Goal: Navigation & Orientation: Go to known website

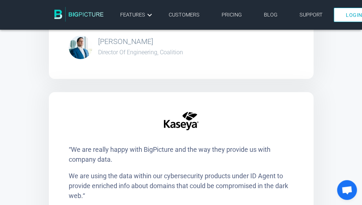
scroll to position [1213, 0]
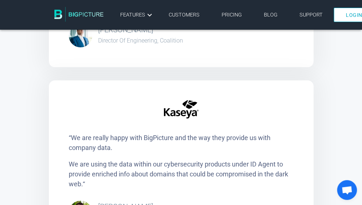
click at [115, 160] on p "We are using the data within our cybersecurity products under ID Agent to provi…" at bounding box center [181, 175] width 225 height 30
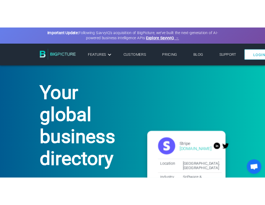
scroll to position [0, 0]
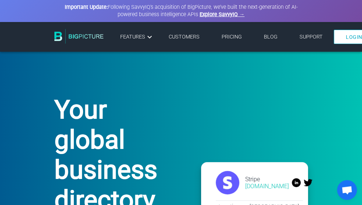
drag, startPoint x: 338, startPoint y: 11, endPoint x: 354, endPoint y: 74, distance: 65.3
drag, startPoint x: 339, startPoint y: 13, endPoint x: 344, endPoint y: 58, distance: 45.9
click at [200, 15] on link "Explore SavvyIQ →" at bounding box center [222, 14] width 45 height 6
